Goal: Information Seeking & Learning: Learn about a topic

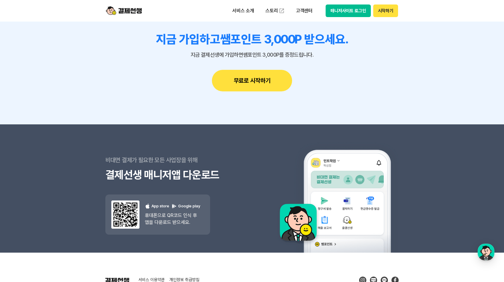
scroll to position [5355, 0]
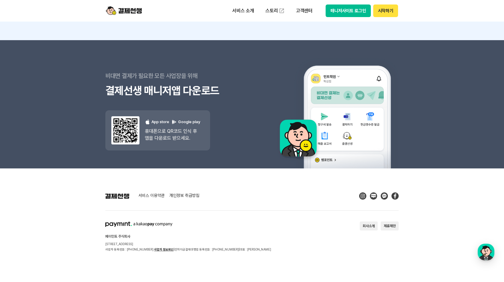
click at [217, 150] on div "비대면 결제가 필요한 모든 사업장을 위해 결제선생 매니저앱 다운로드 결제선생 매니저앱 다운로드 App store Google play 휴대폰으…" at bounding box center [178, 104] width 147 height 128
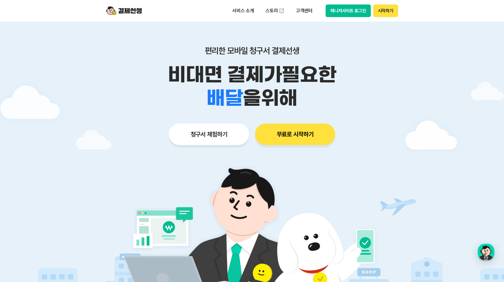
scroll to position [0, 0]
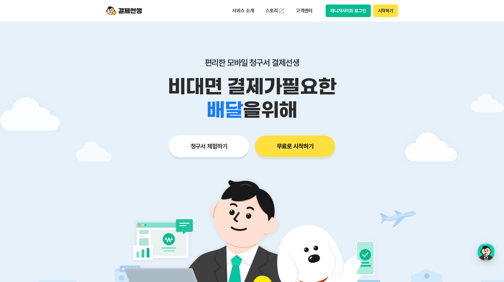
click at [120, 14] on img at bounding box center [124, 10] width 36 height 11
click at [204, 148] on button "청구서 체험하기" at bounding box center [209, 146] width 80 height 22
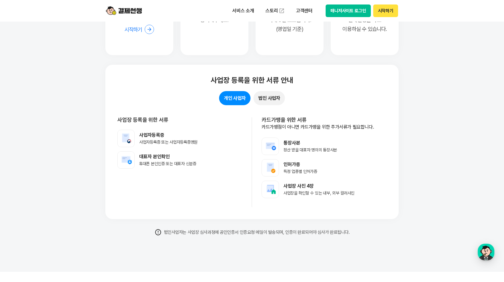
scroll to position [4701, 0]
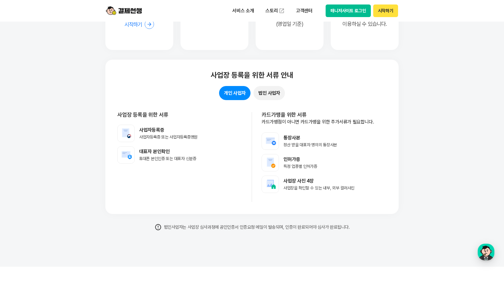
click at [276, 94] on button "법인 사업자" at bounding box center [269, 93] width 31 height 14
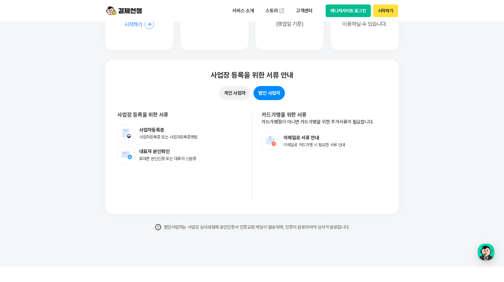
click at [230, 95] on button "개인 사업자" at bounding box center [234, 93] width 31 height 14
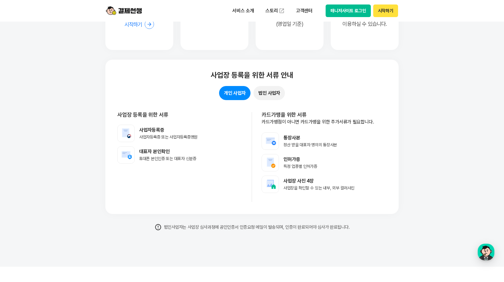
click at [276, 97] on button "법인 사업자" at bounding box center [269, 93] width 31 height 14
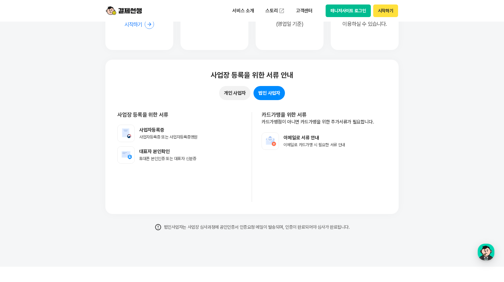
click at [220, 95] on button "개인 사업자" at bounding box center [234, 93] width 31 height 14
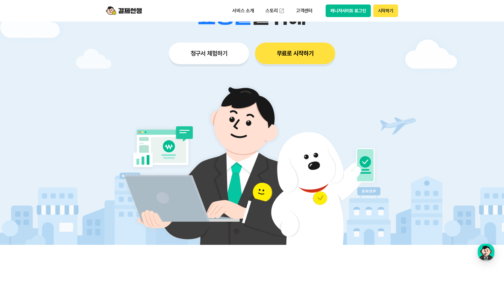
scroll to position [0, 0]
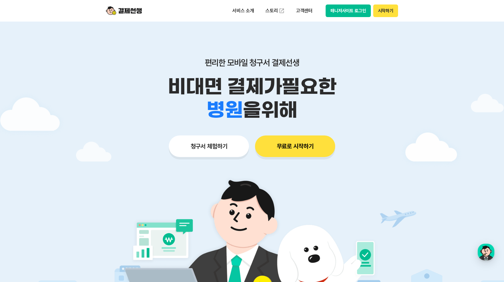
click at [126, 8] on img at bounding box center [124, 10] width 36 height 11
click at [111, 8] on img at bounding box center [124, 10] width 36 height 11
click at [233, 12] on p "서비스 소개" at bounding box center [243, 10] width 30 height 11
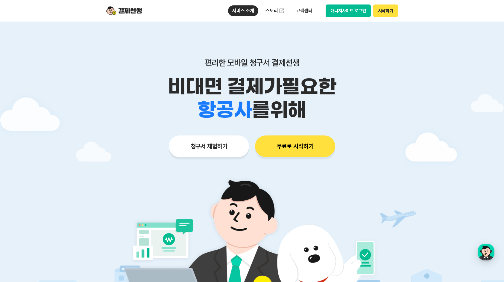
click at [276, 17] on div "서비스 소개 청구서 발송 결제하기 수납/매출관리 현금영수증 출결관리 스토리 고객센터 매니저사이트 로그인 시작하기" at bounding box center [252, 11] width 307 height 22
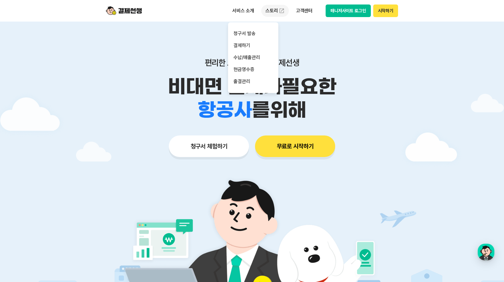
click at [276, 15] on link "스토리" at bounding box center [275, 11] width 28 height 12
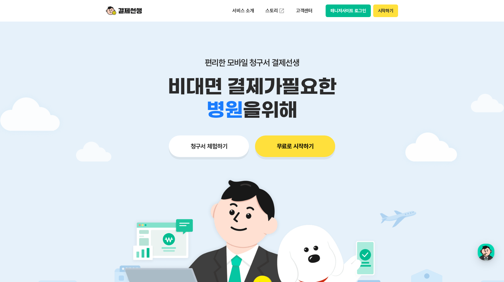
click at [390, 8] on button "시작하기" at bounding box center [385, 10] width 25 height 13
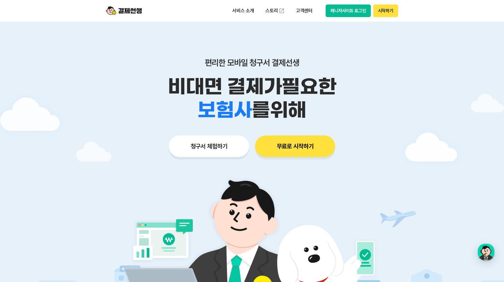
drag, startPoint x: 416, startPoint y: 98, endPoint x: 411, endPoint y: 98, distance: 5.7
drag, startPoint x: 430, startPoint y: 92, endPoint x: 425, endPoint y: 92, distance: 4.5
